Goal: Information Seeking & Learning: Compare options

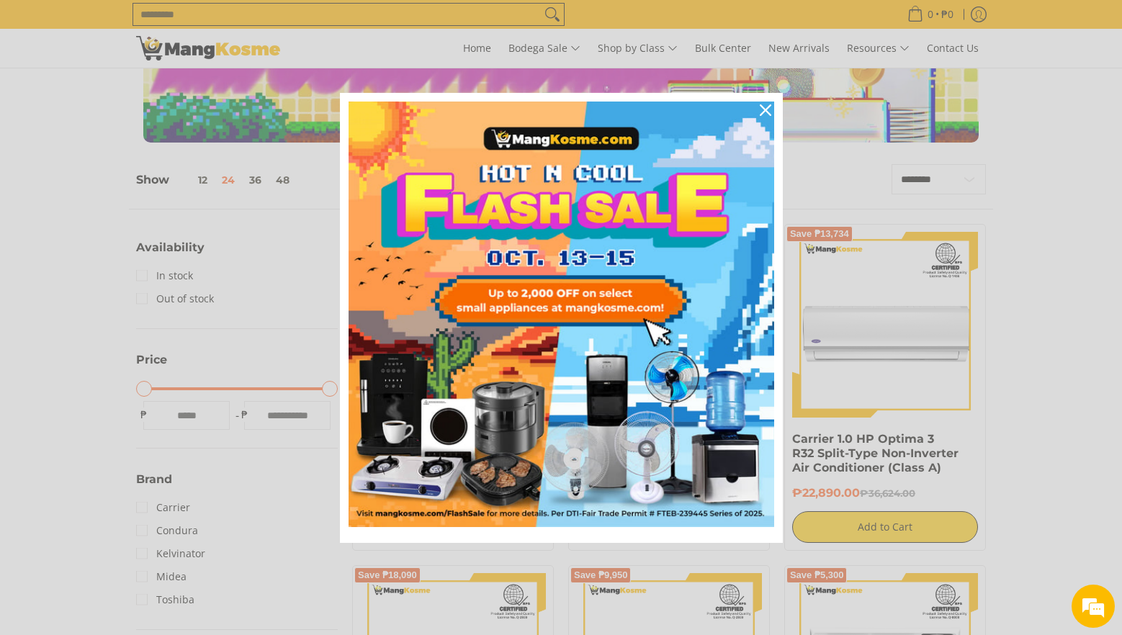
scroll to position [144, 0]
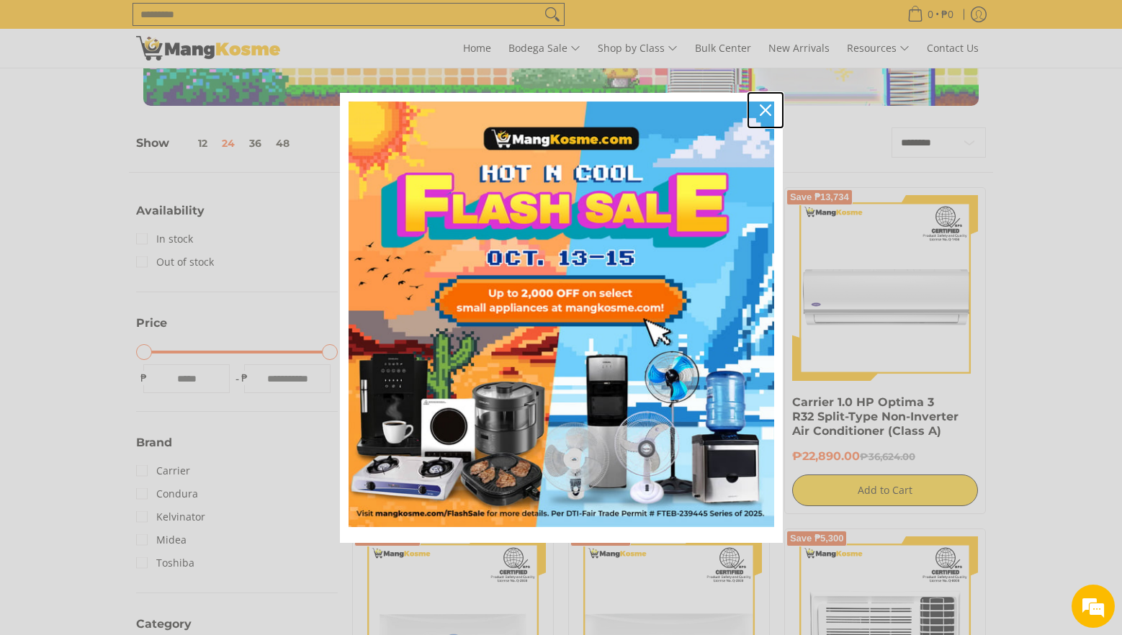
click at [770, 111] on icon "close icon" at bounding box center [766, 110] width 12 height 12
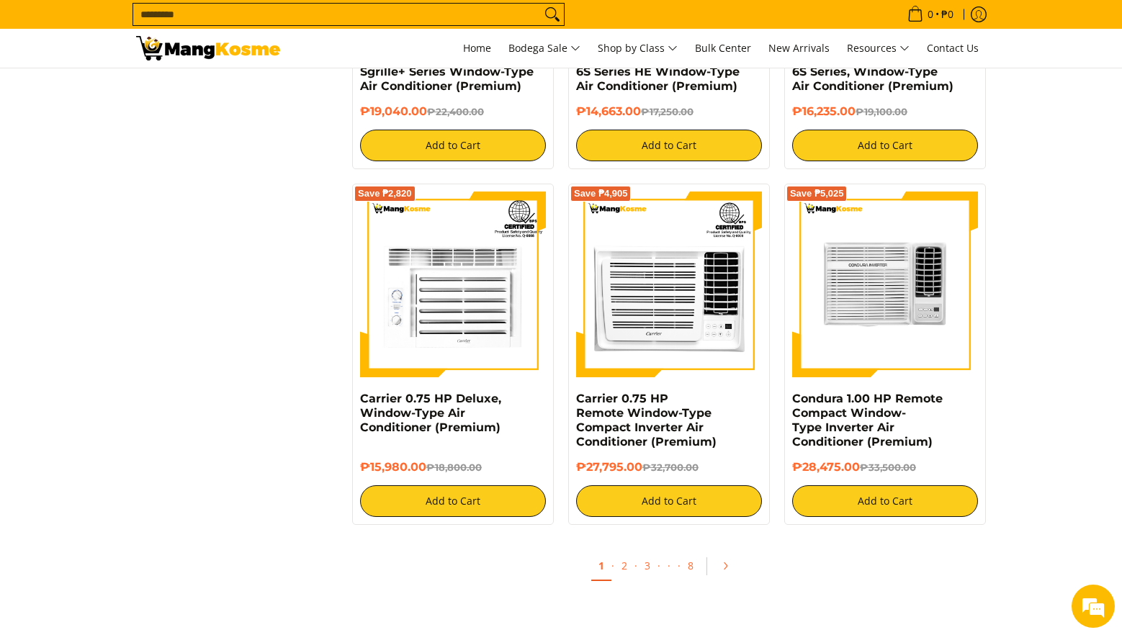
scroll to position [2592, 0]
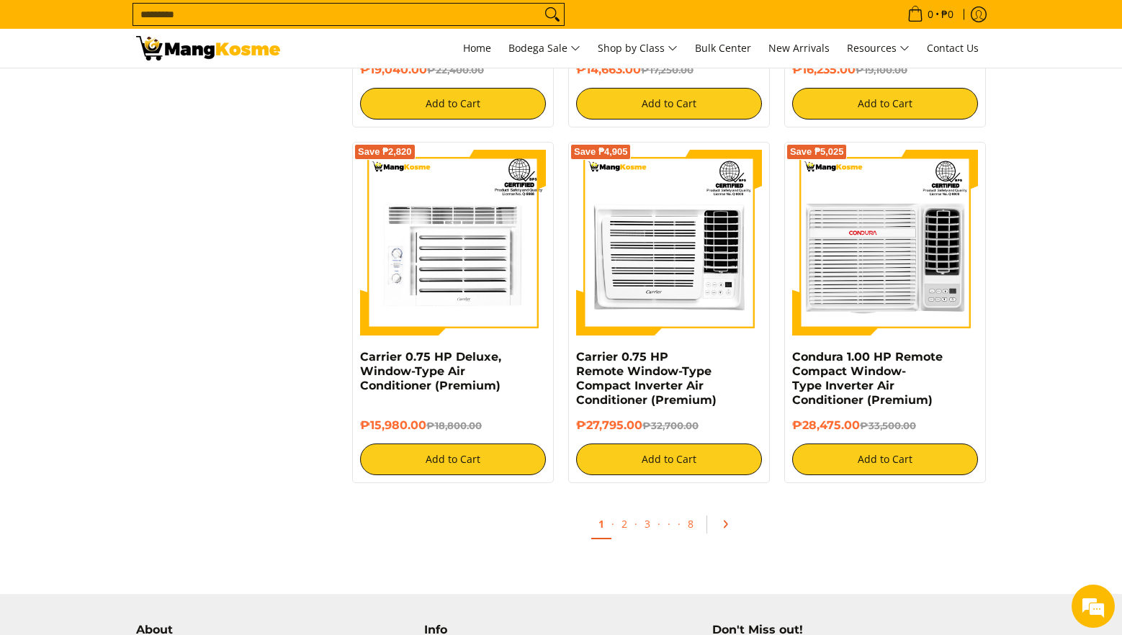
click at [722, 525] on icon "Pagination" at bounding box center [725, 524] width 10 height 10
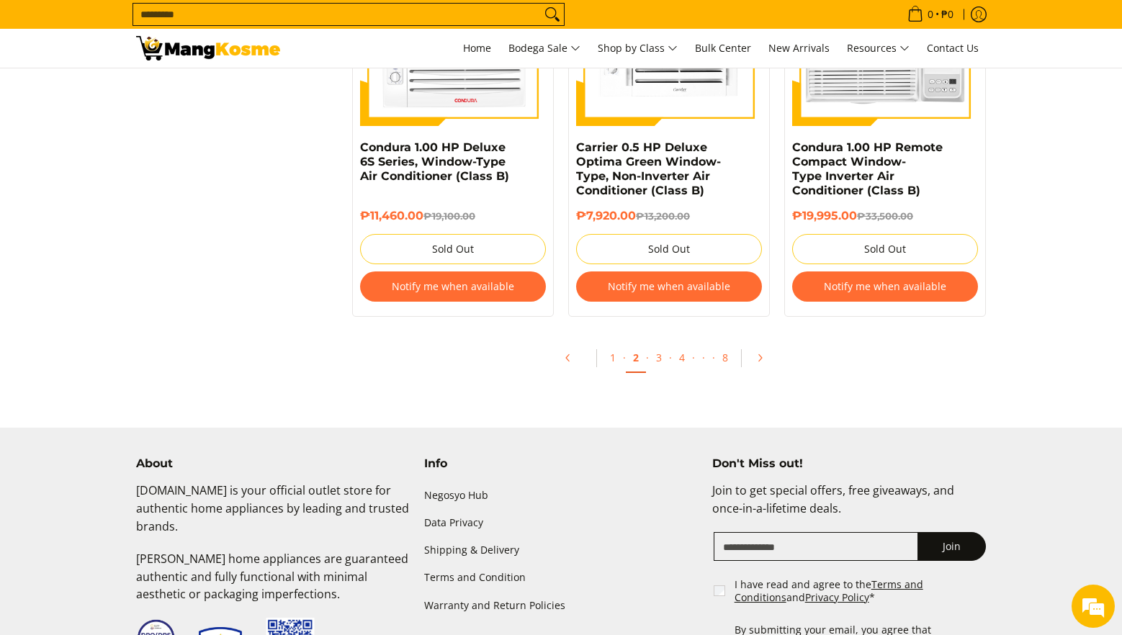
scroll to position [2809, 0]
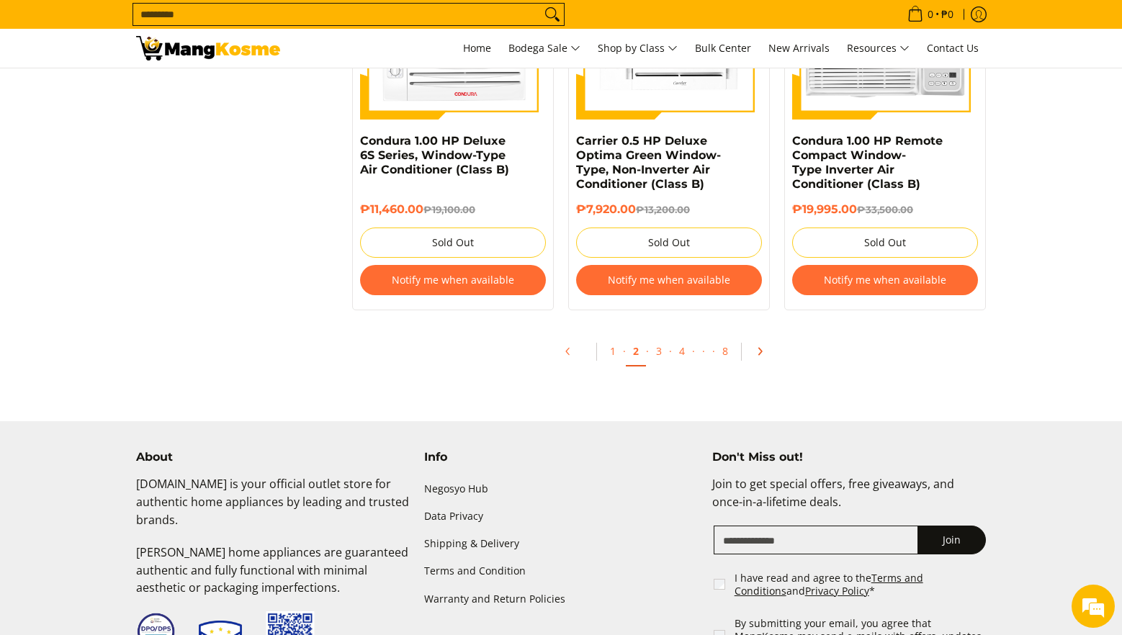
click at [757, 349] on icon "Pagination" at bounding box center [760, 351] width 10 height 10
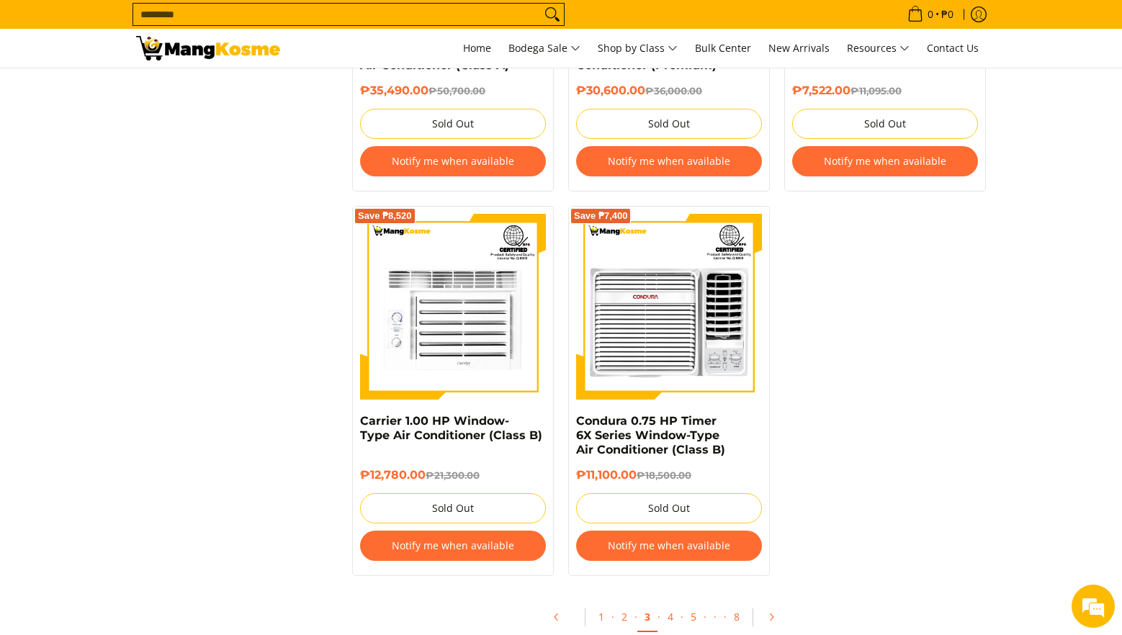
scroll to position [2953, 0]
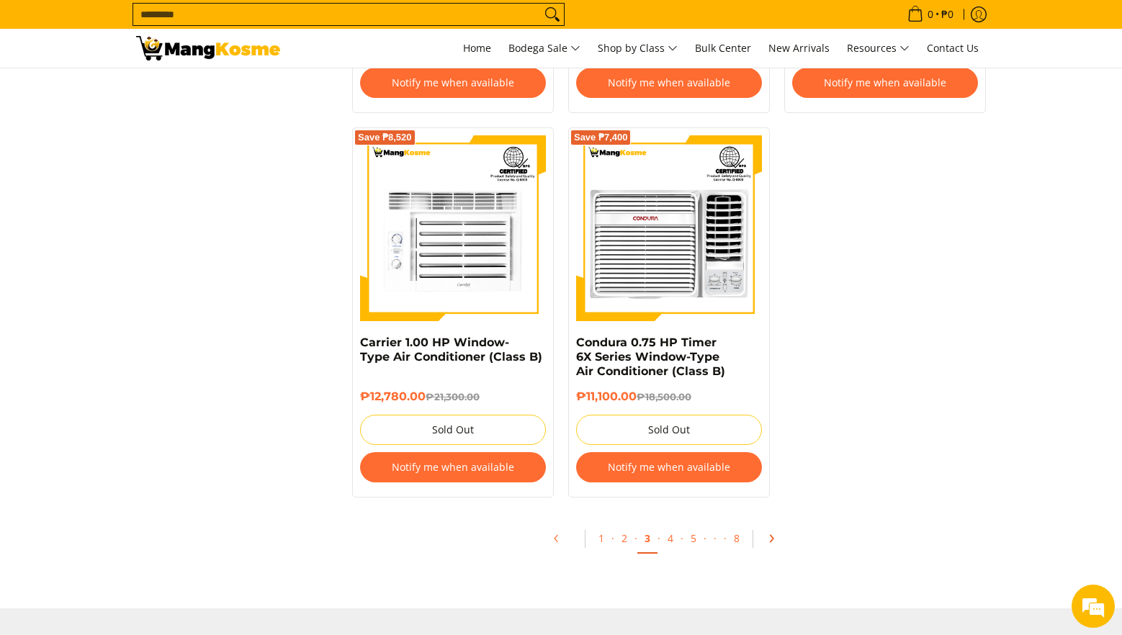
drag, startPoint x: 772, startPoint y: 525, endPoint x: 881, endPoint y: 544, distance: 110.3
click at [772, 536] on icon "Pagination" at bounding box center [772, 539] width 3 height 6
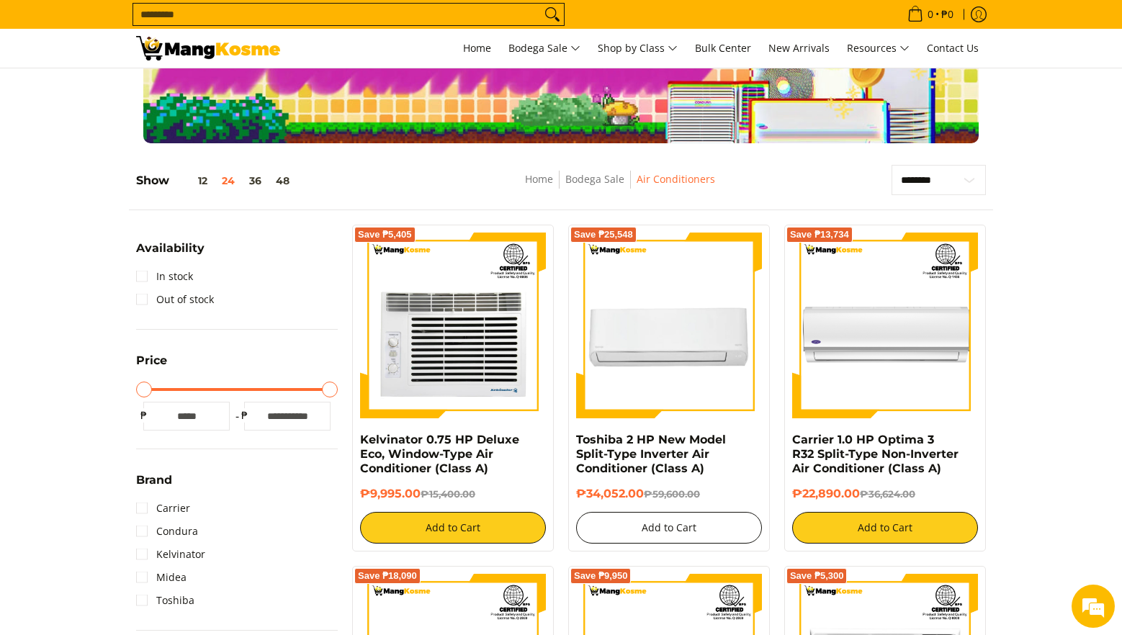
scroll to position [144, 0]
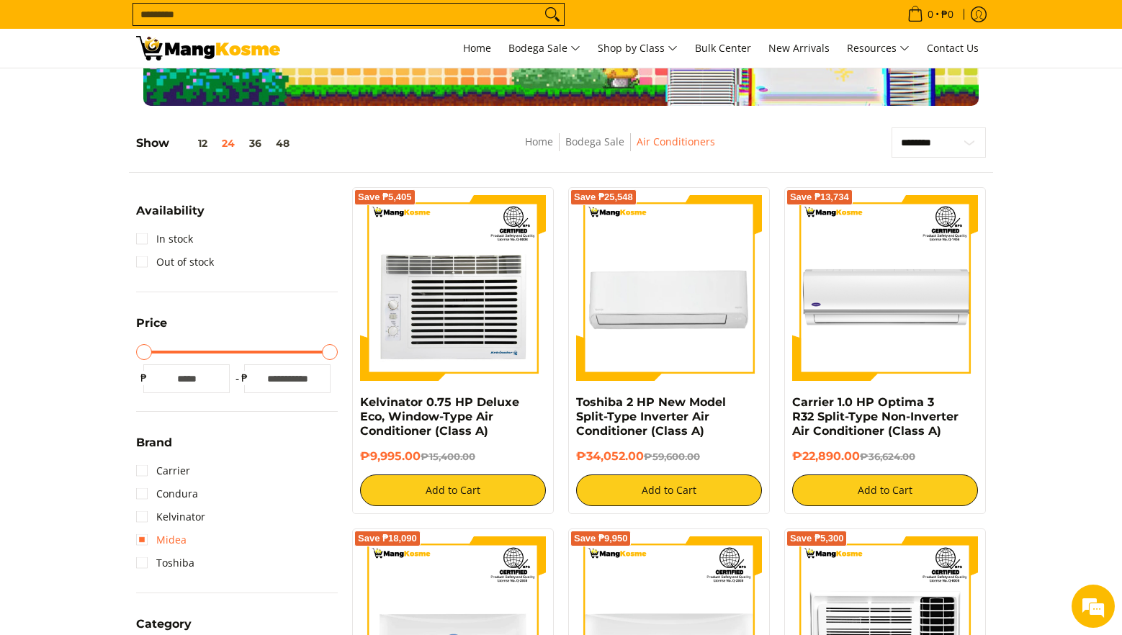
click at [141, 542] on link "Midea" at bounding box center [161, 540] width 50 height 23
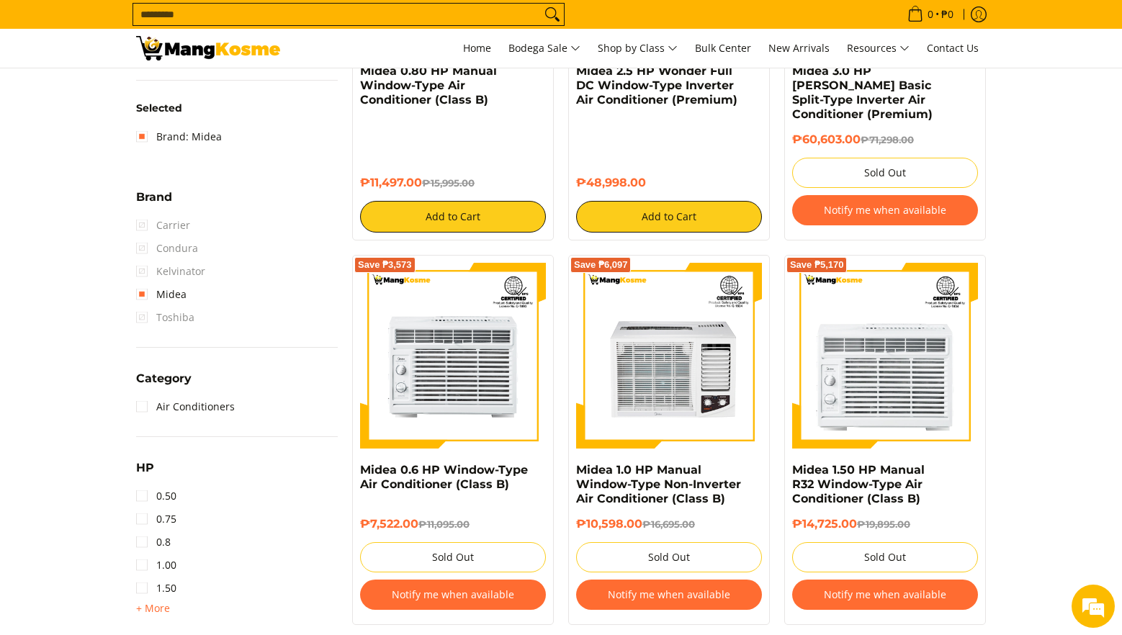
scroll to position [563, 0]
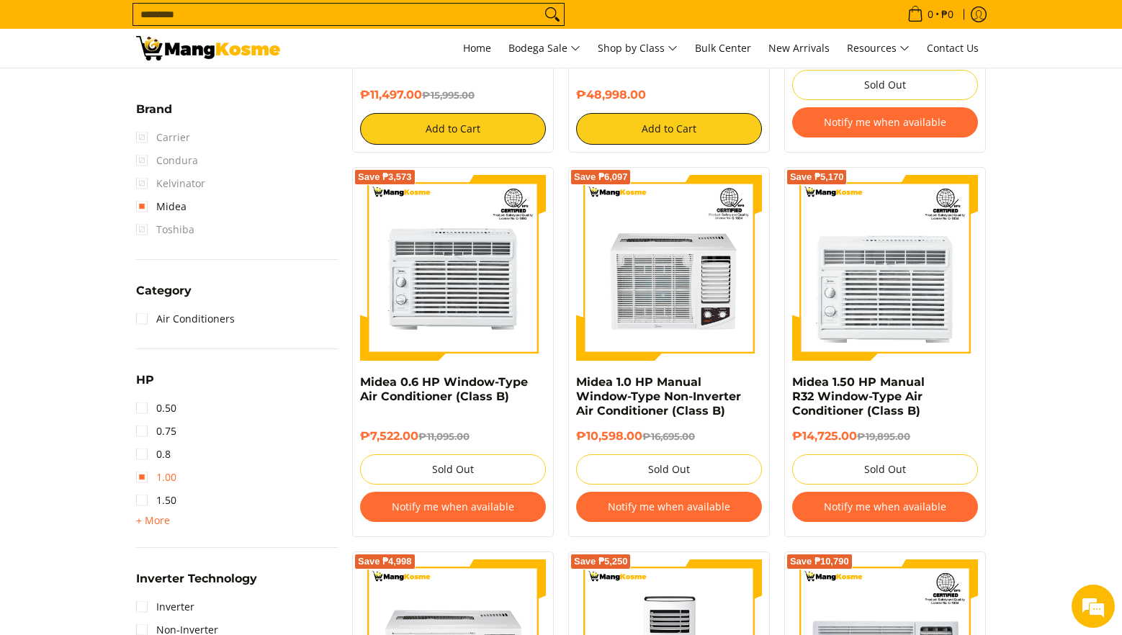
click at [145, 478] on link "1.00" at bounding box center [156, 477] width 40 height 23
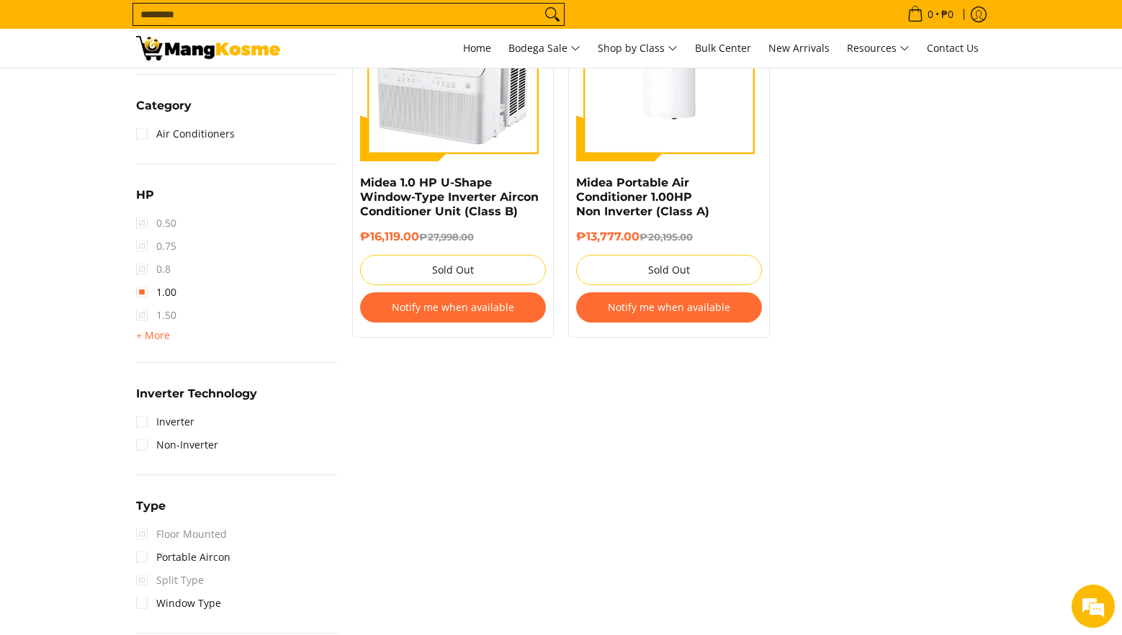
scroll to position [779, 0]
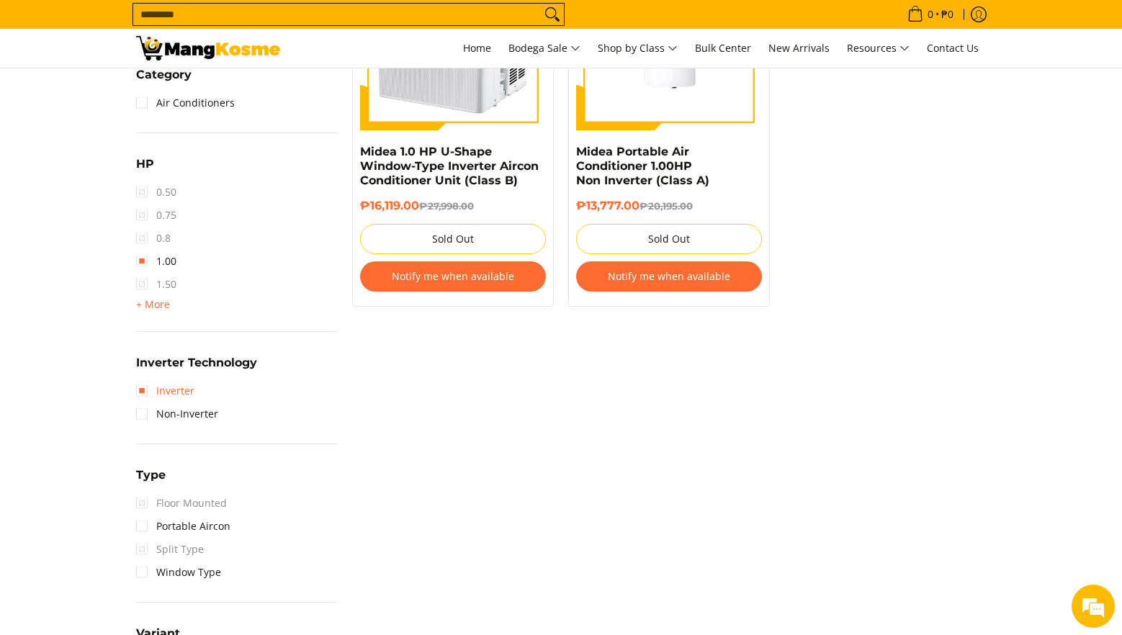
click at [144, 385] on link "Inverter" at bounding box center [165, 391] width 58 height 23
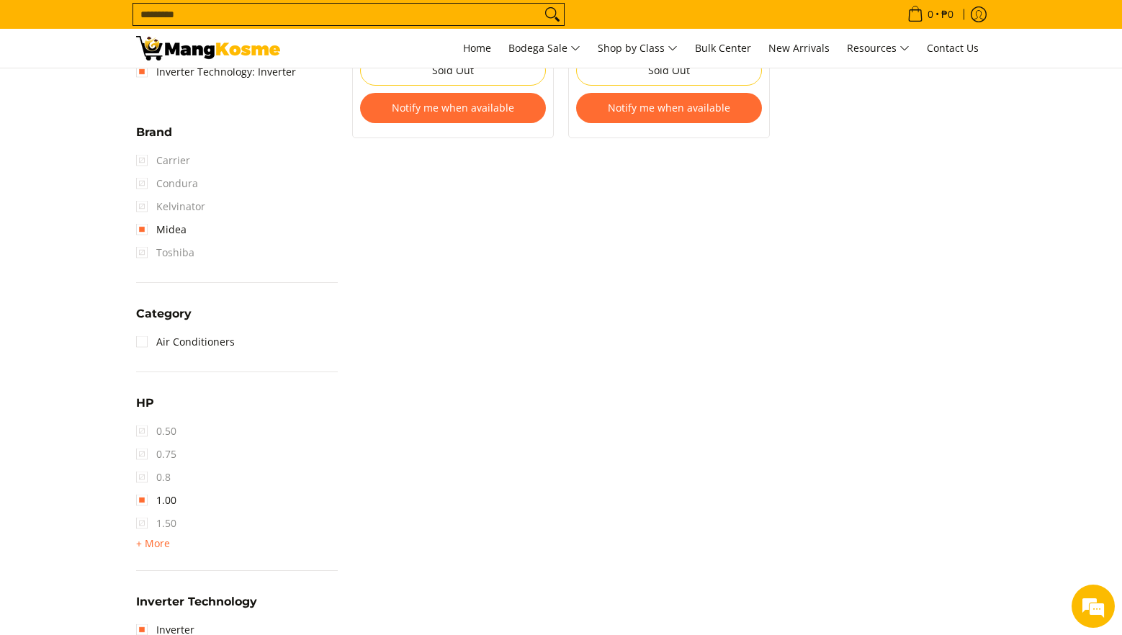
scroll to position [851, 0]
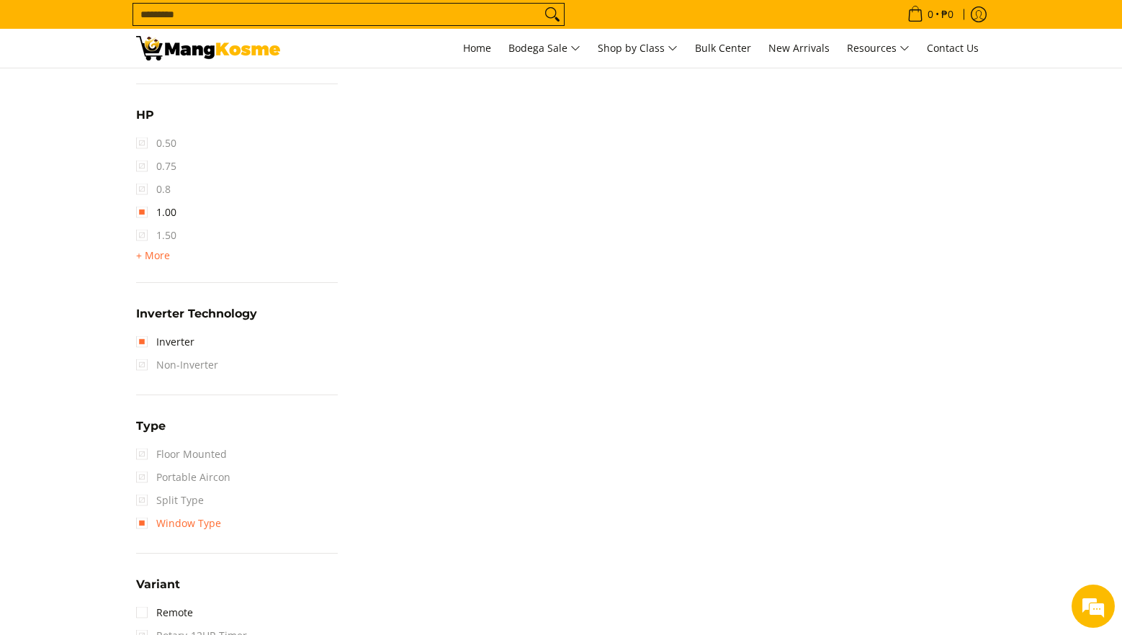
click at [139, 523] on link "Window Type" at bounding box center [178, 523] width 85 height 23
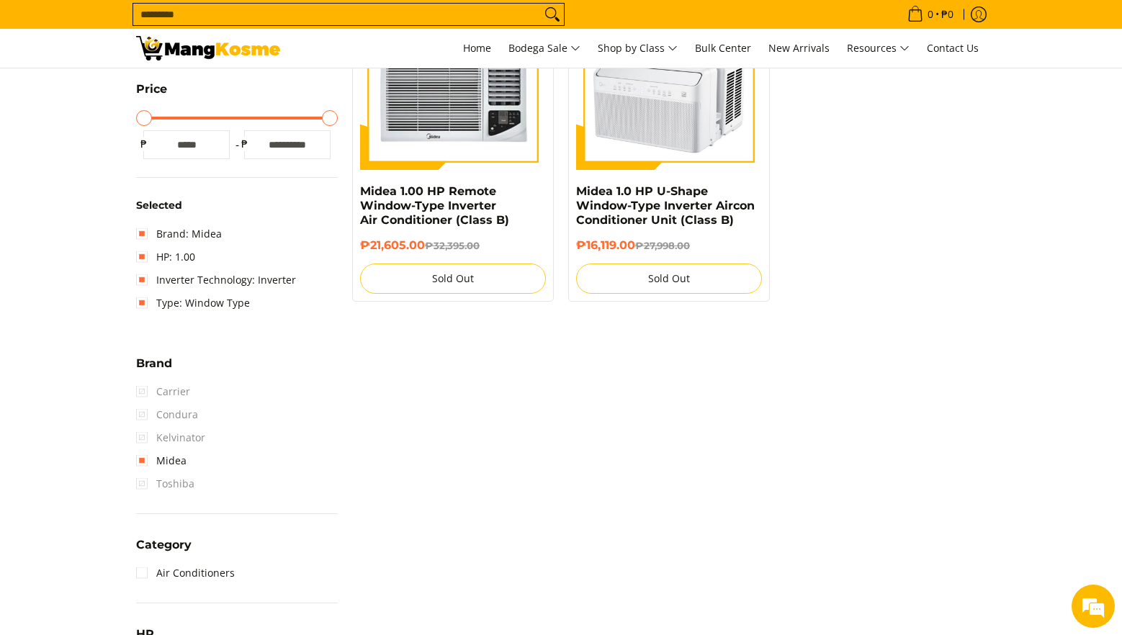
scroll to position [360, 0]
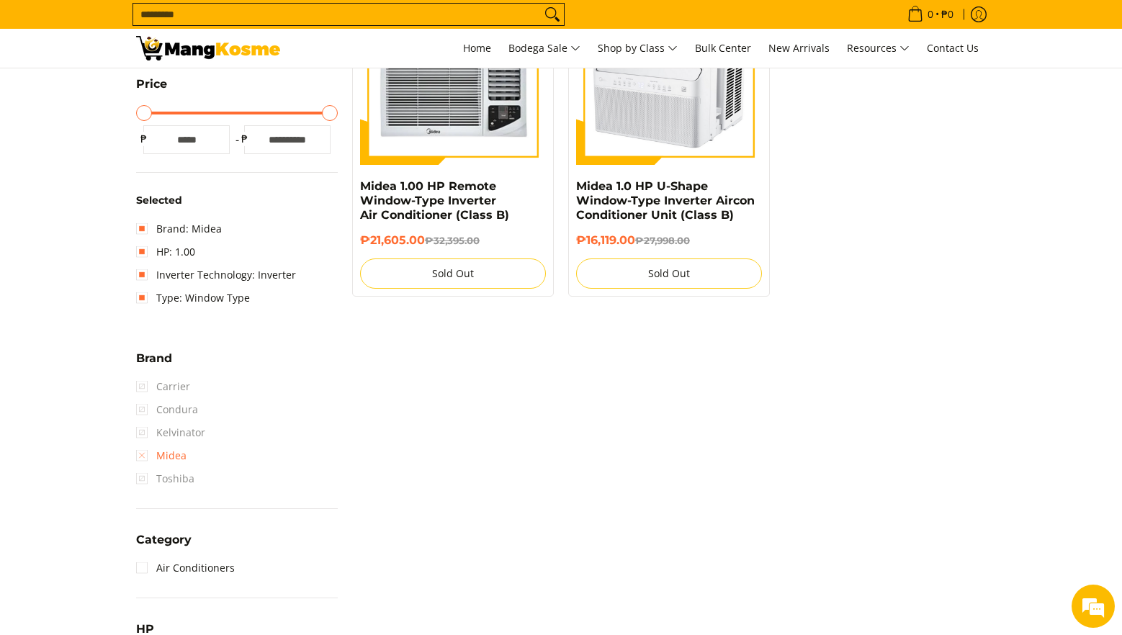
click at [141, 458] on link "Midea" at bounding box center [161, 455] width 50 height 23
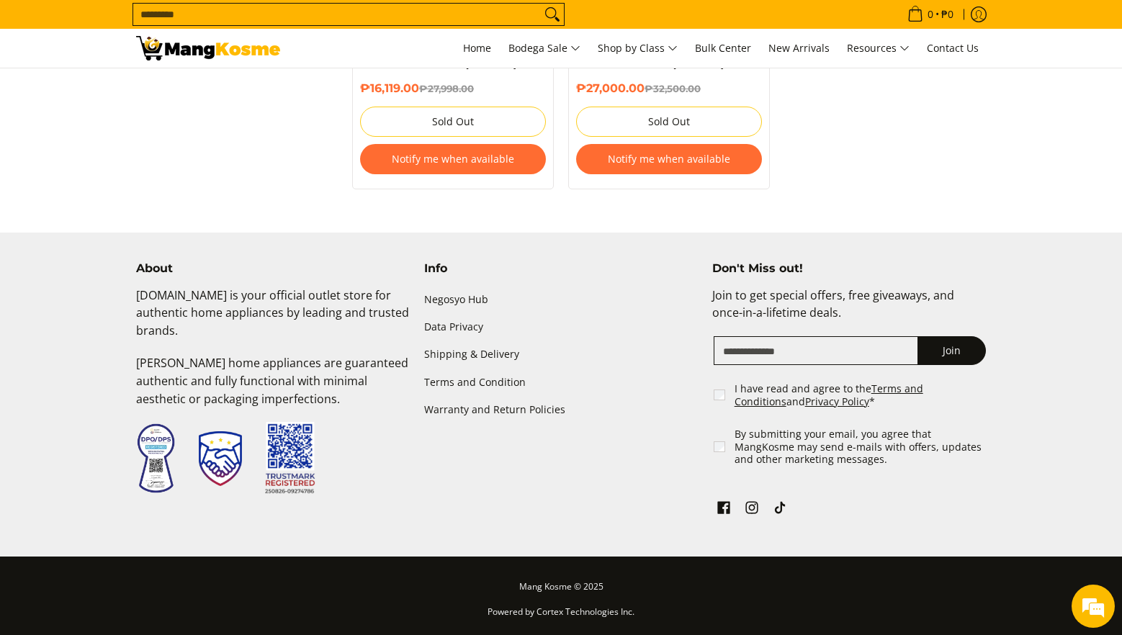
scroll to position [1638, 0]
